Goal: Find contact information: Find contact information

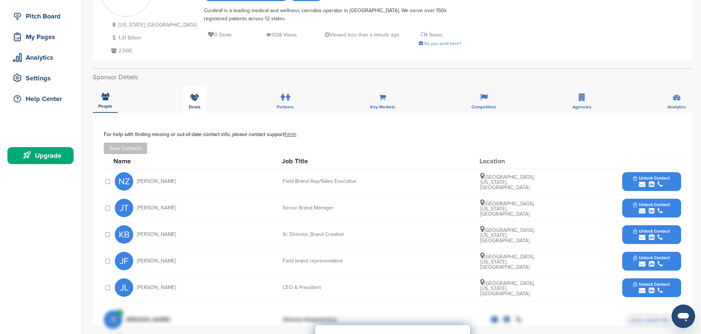
scroll to position [93, 0]
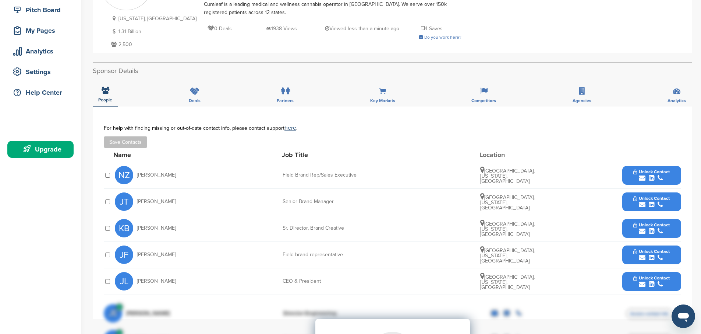
click at [643, 178] on icon "submit" at bounding box center [642, 178] width 7 height 7
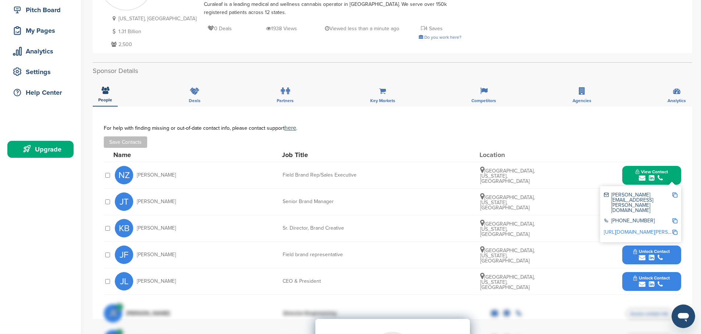
click at [607, 183] on div "NZ [PERSON_NAME] Field Brand Rep/Sales Executive [GEOGRAPHIC_DATA], [US_STATE],…" at bounding box center [398, 175] width 567 height 26
click at [572, 185] on div "NZ [PERSON_NAME] Field Brand Rep/Sales Executive [GEOGRAPHIC_DATA], [US_STATE],…" at bounding box center [398, 175] width 567 height 26
click at [687, 174] on div "**********" at bounding box center [393, 212] width 600 height 212
click at [670, 177] on button "View Contact" at bounding box center [652, 175] width 50 height 22
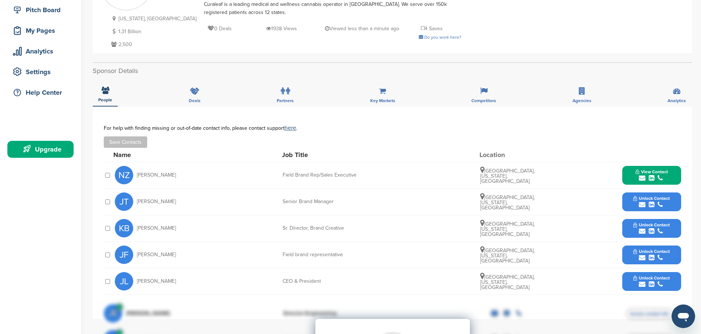
click at [642, 204] on icon "submit" at bounding box center [642, 204] width 7 height 7
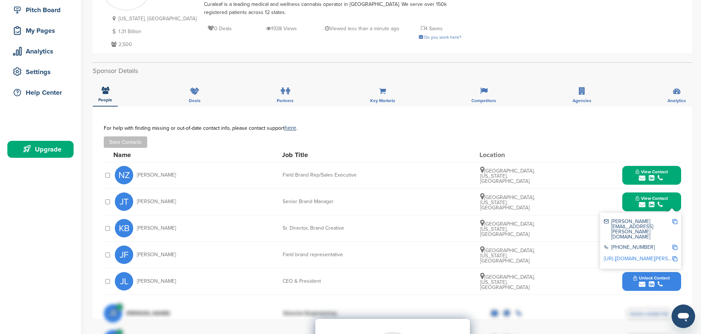
click at [580, 183] on div "NZ [PERSON_NAME] Field Brand Rep/Sales Executive [GEOGRAPHIC_DATA], [US_STATE],…" at bounding box center [398, 175] width 567 height 26
click at [685, 200] on div "**********" at bounding box center [393, 212] width 600 height 212
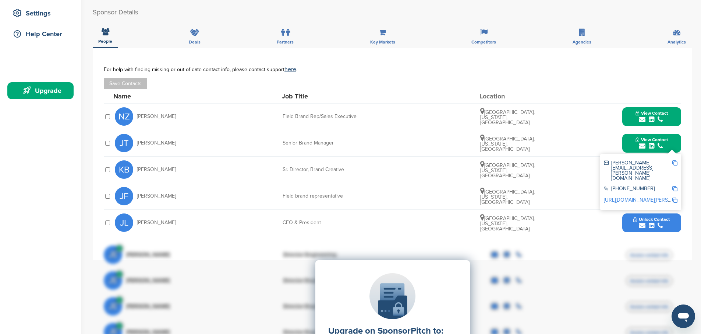
scroll to position [151, 0]
click at [642, 119] on icon "submit" at bounding box center [642, 119] width 7 height 7
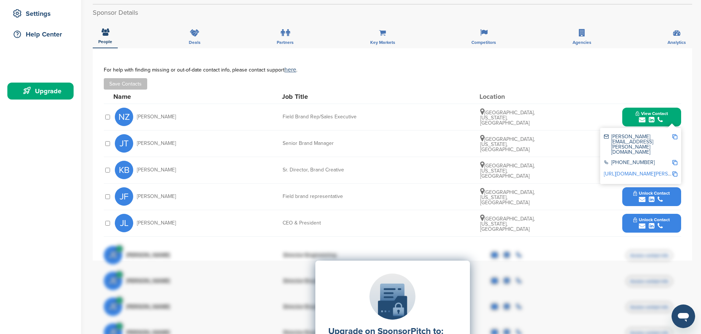
click at [641, 170] on link "[URL][DOMAIN_NAME][PERSON_NAME]" at bounding box center [649, 173] width 90 height 6
